Goal: Find specific page/section: Find specific page/section

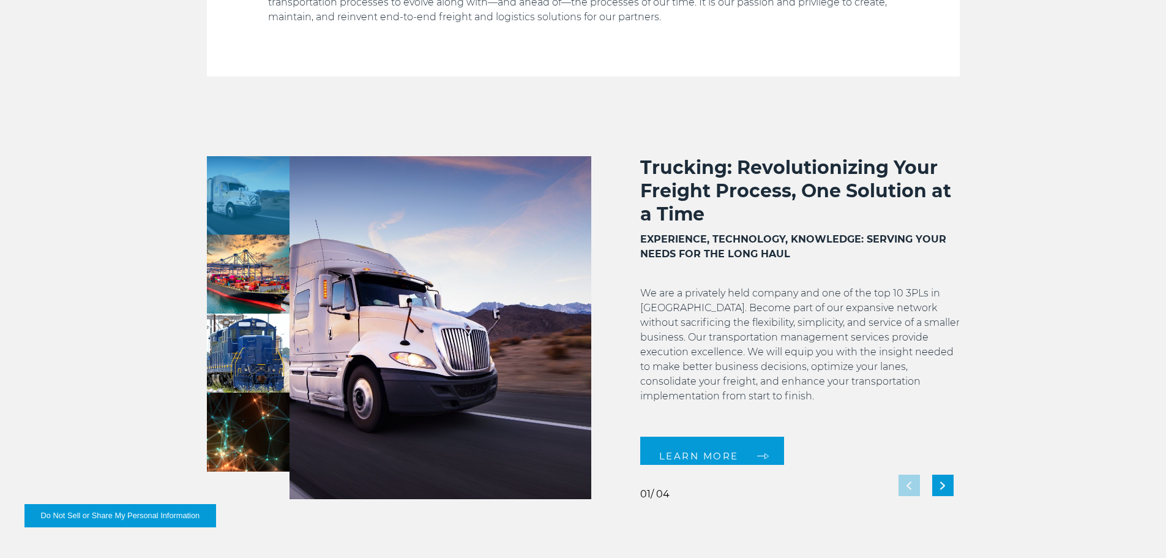
scroll to position [918, 0]
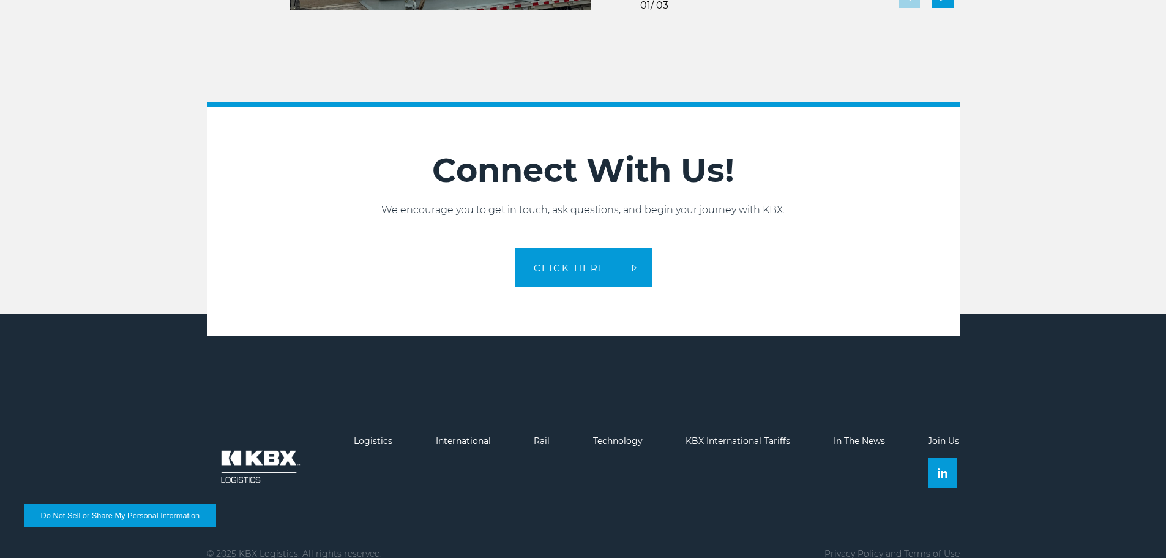
scroll to position [2732, 0]
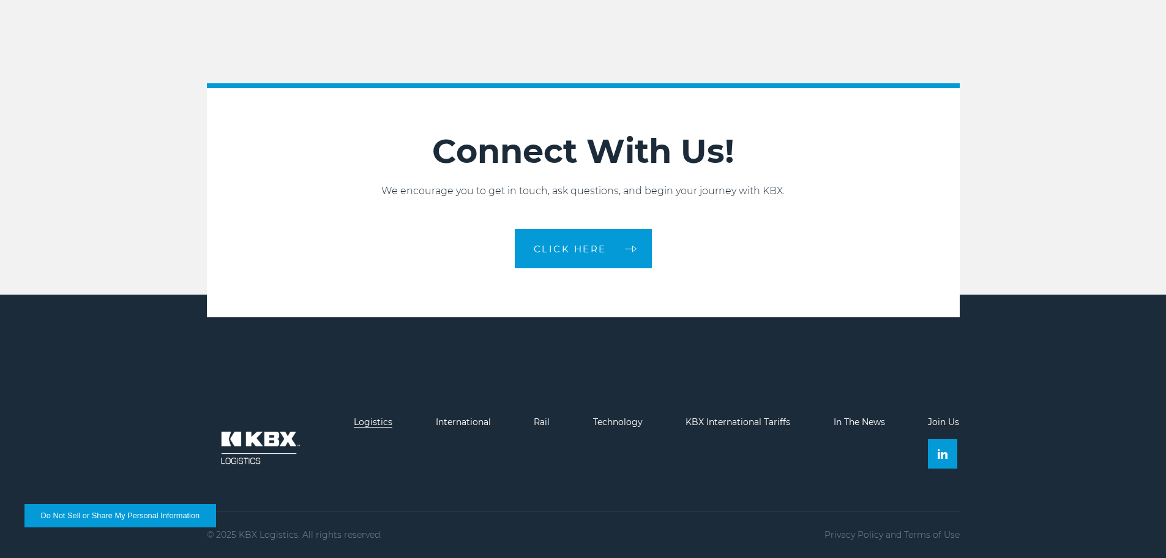
click at [372, 422] on link "Logistics" at bounding box center [373, 421] width 39 height 11
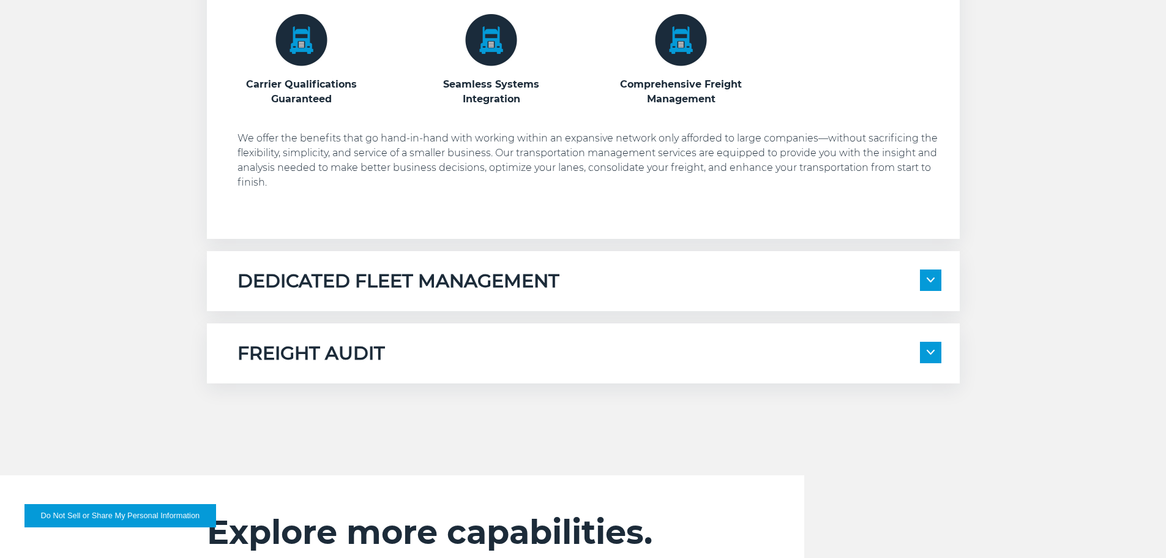
scroll to position [796, 0]
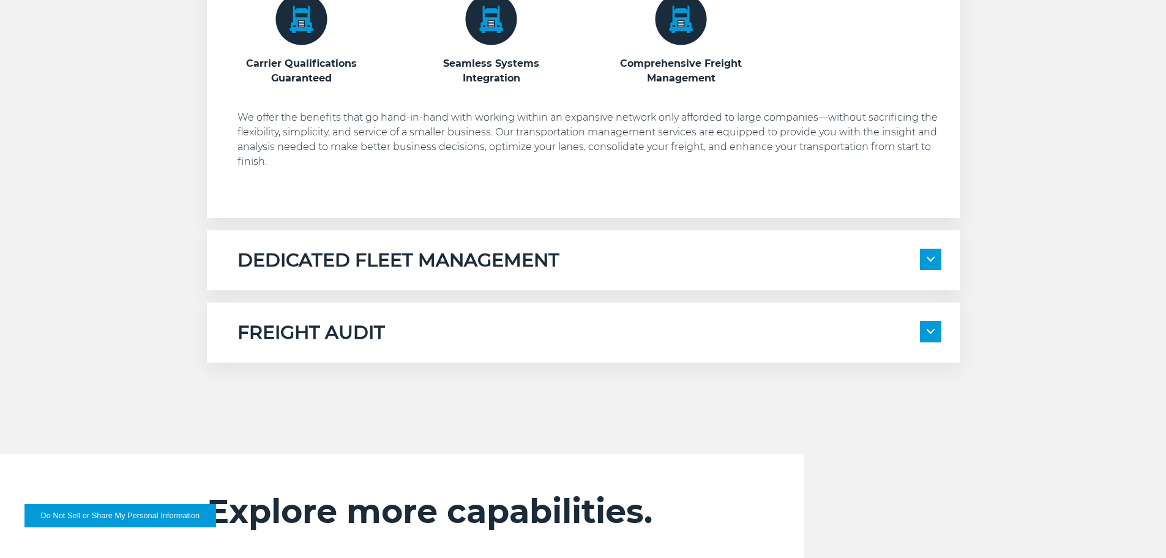
click at [372, 343] on h5 "FREIGHT AUDIT" at bounding box center [312, 332] width 148 height 23
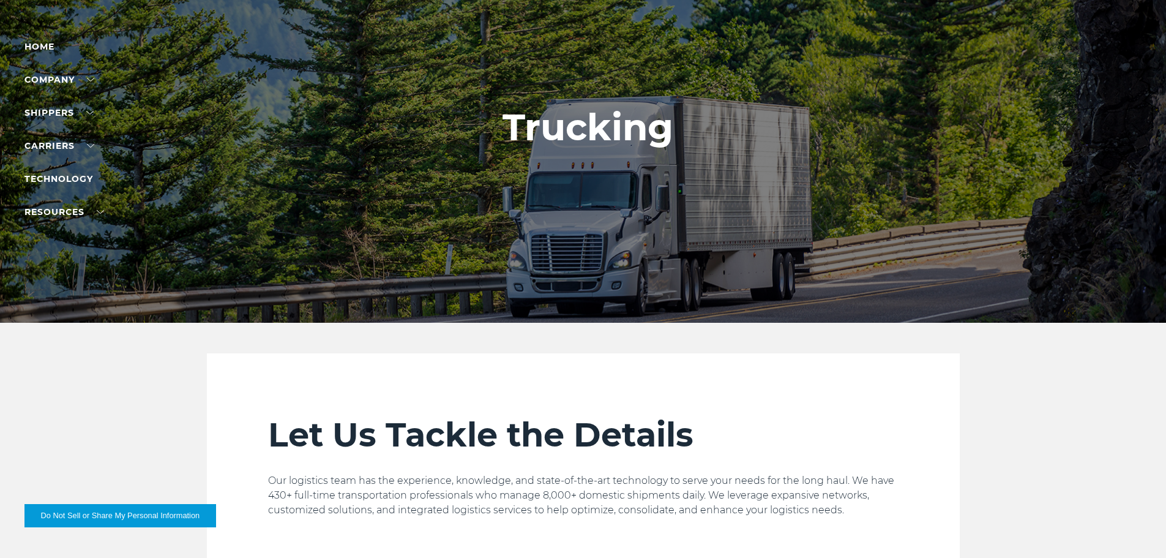
scroll to position [0, 0]
